Goal: Task Accomplishment & Management: Manage account settings

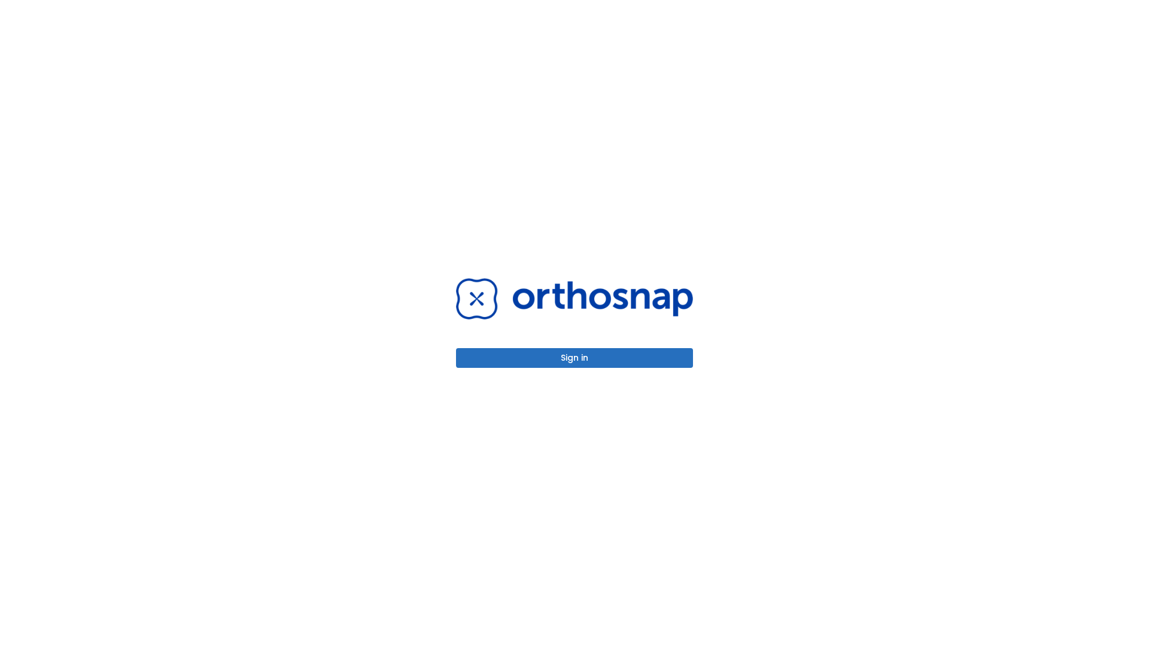
click at [574, 358] on button "Sign in" at bounding box center [574, 358] width 237 height 20
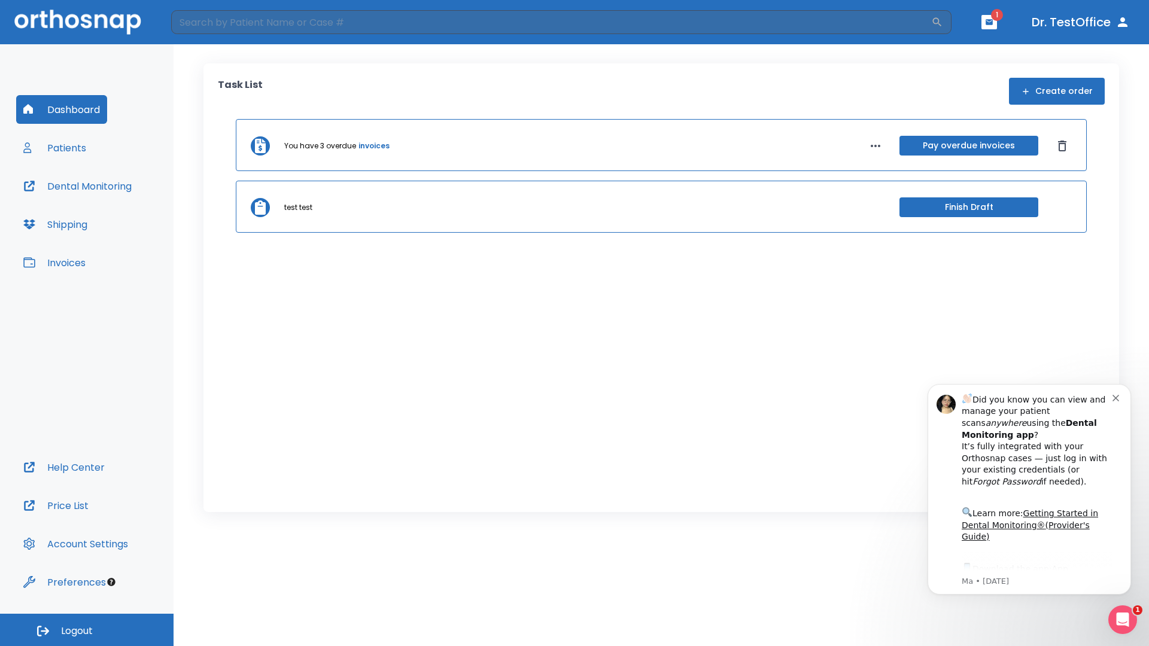
click at [87, 630] on span "Logout" at bounding box center [77, 631] width 32 height 13
